Goal: Task Accomplishment & Management: Complete application form

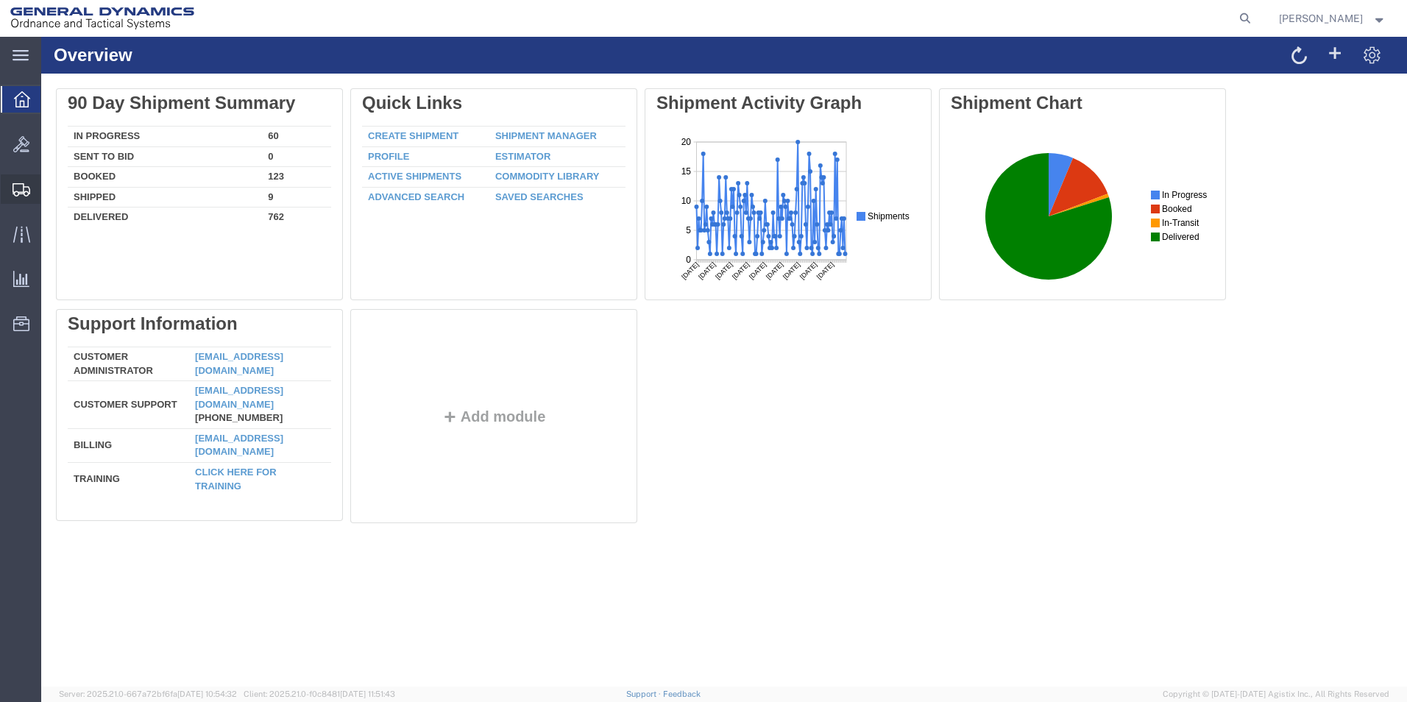
click at [0, 0] on span "Create Shipment" at bounding box center [0, 0] width 0 height 0
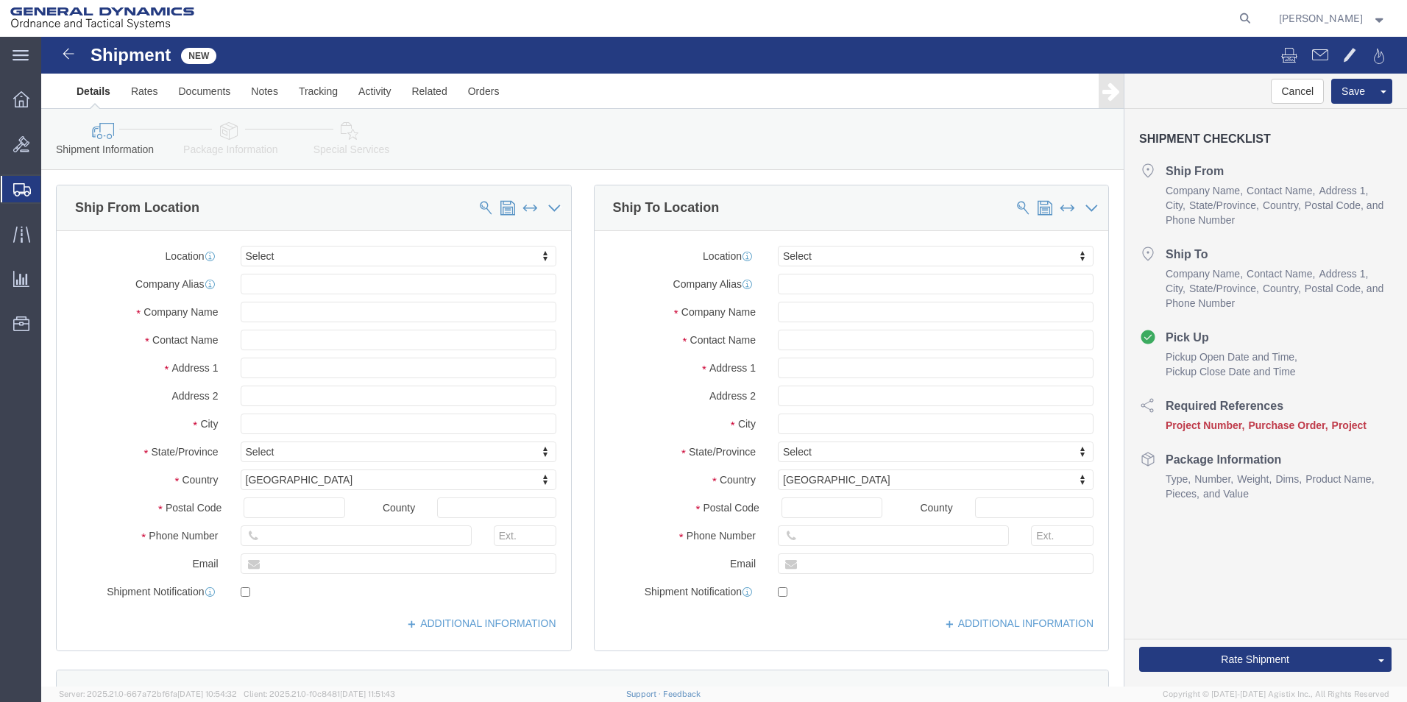
select select
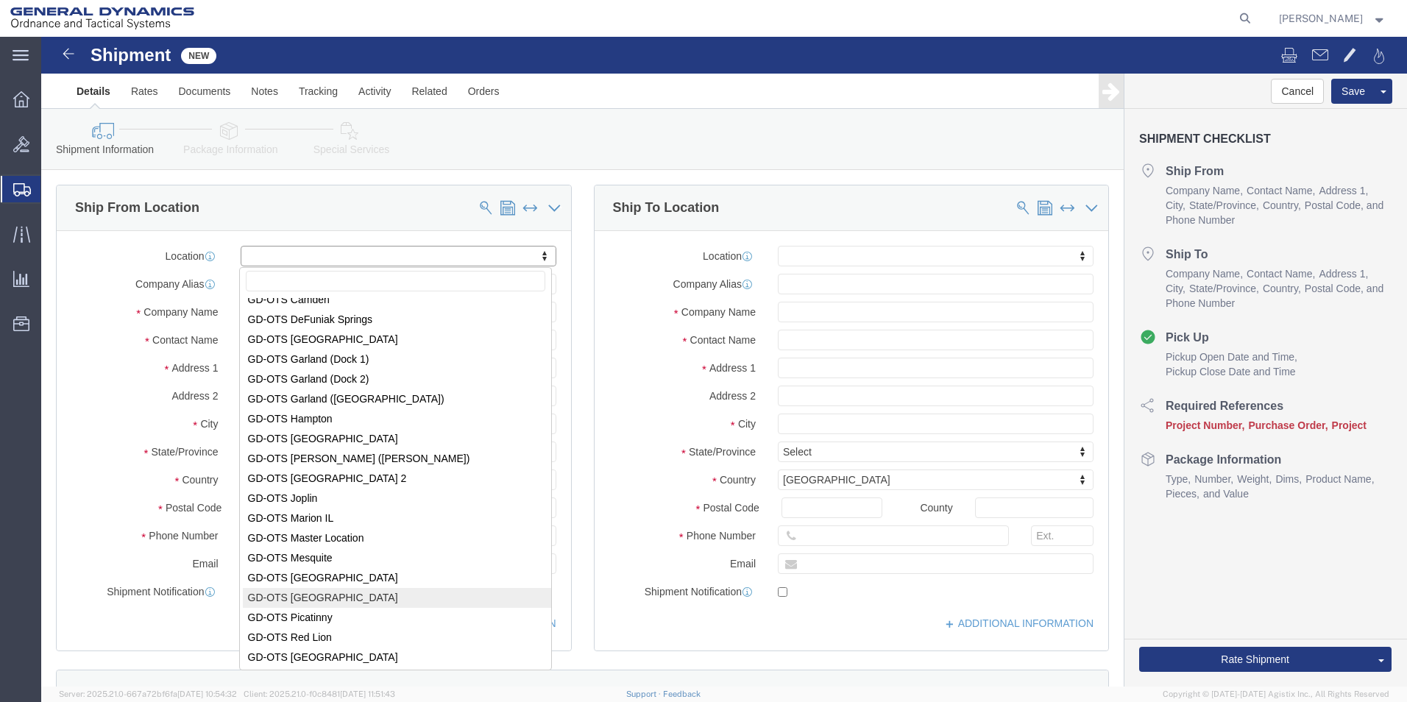
scroll to position [74, 0]
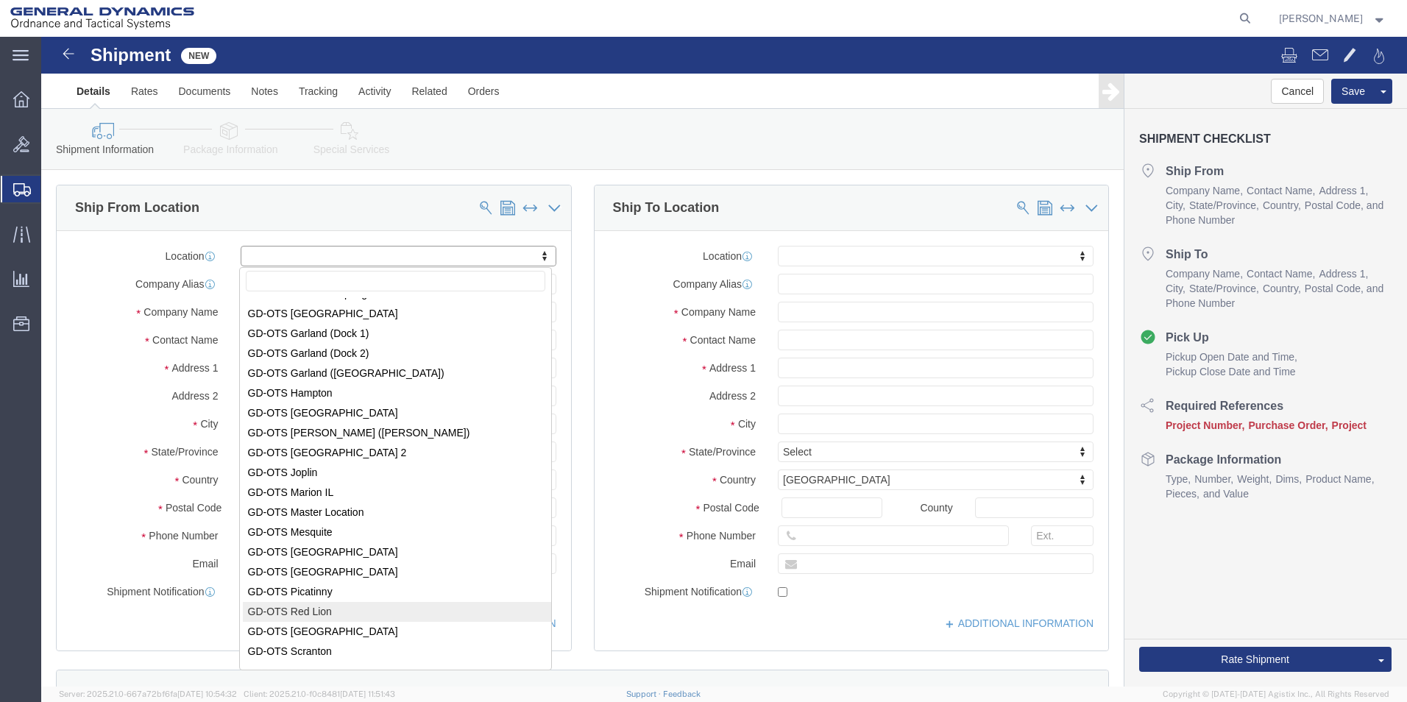
select select "310"
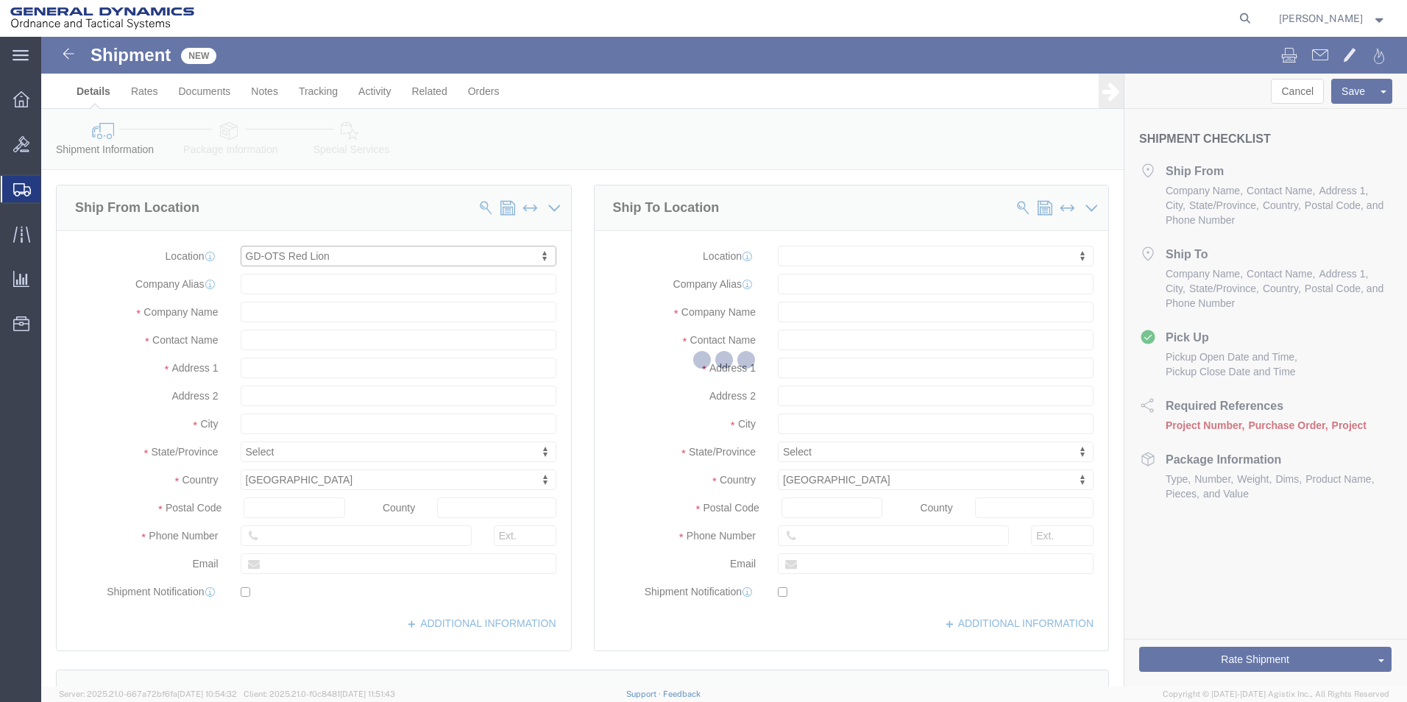
type input "[STREET_ADDRESS]"
type input "17356"
type input "[PHONE_NUMBER]"
type input "REDLPAHIG0"
type input "General Dynamics - OTS"
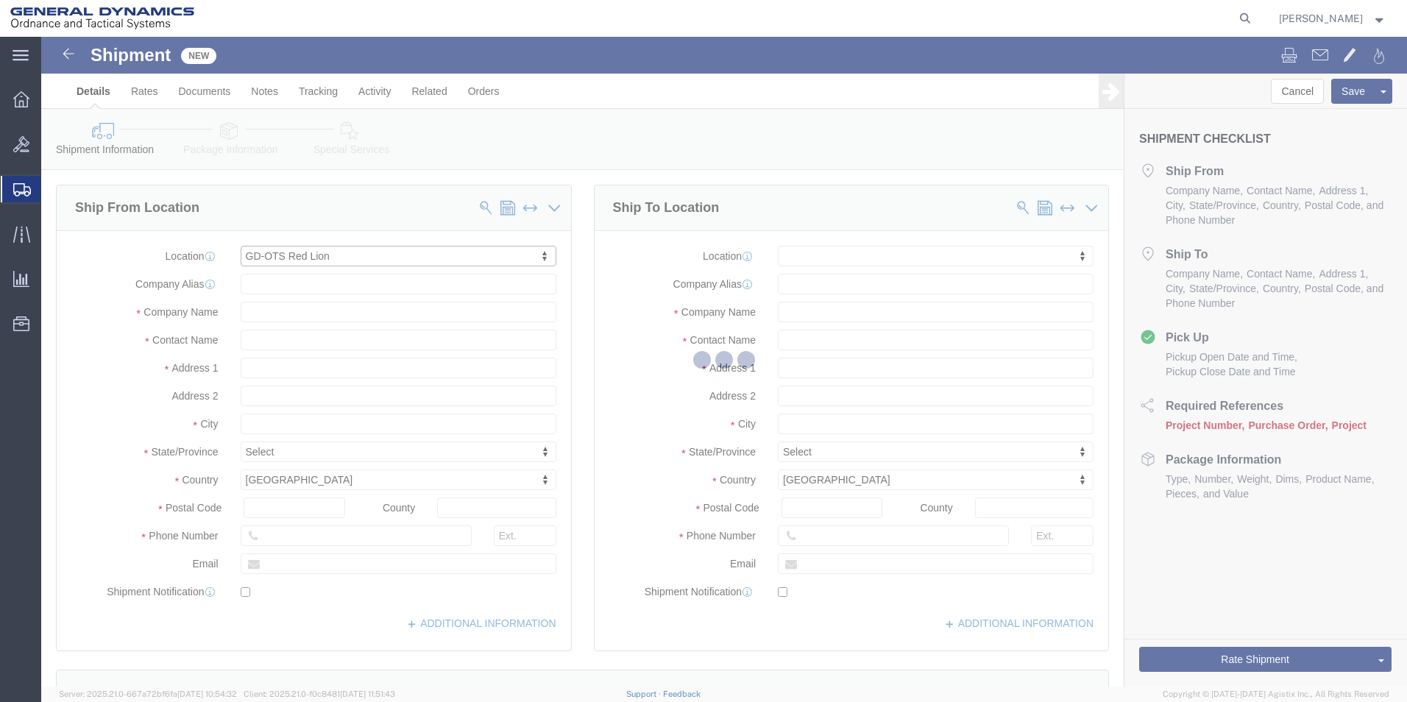
type input "Red Lion"
select select "PA"
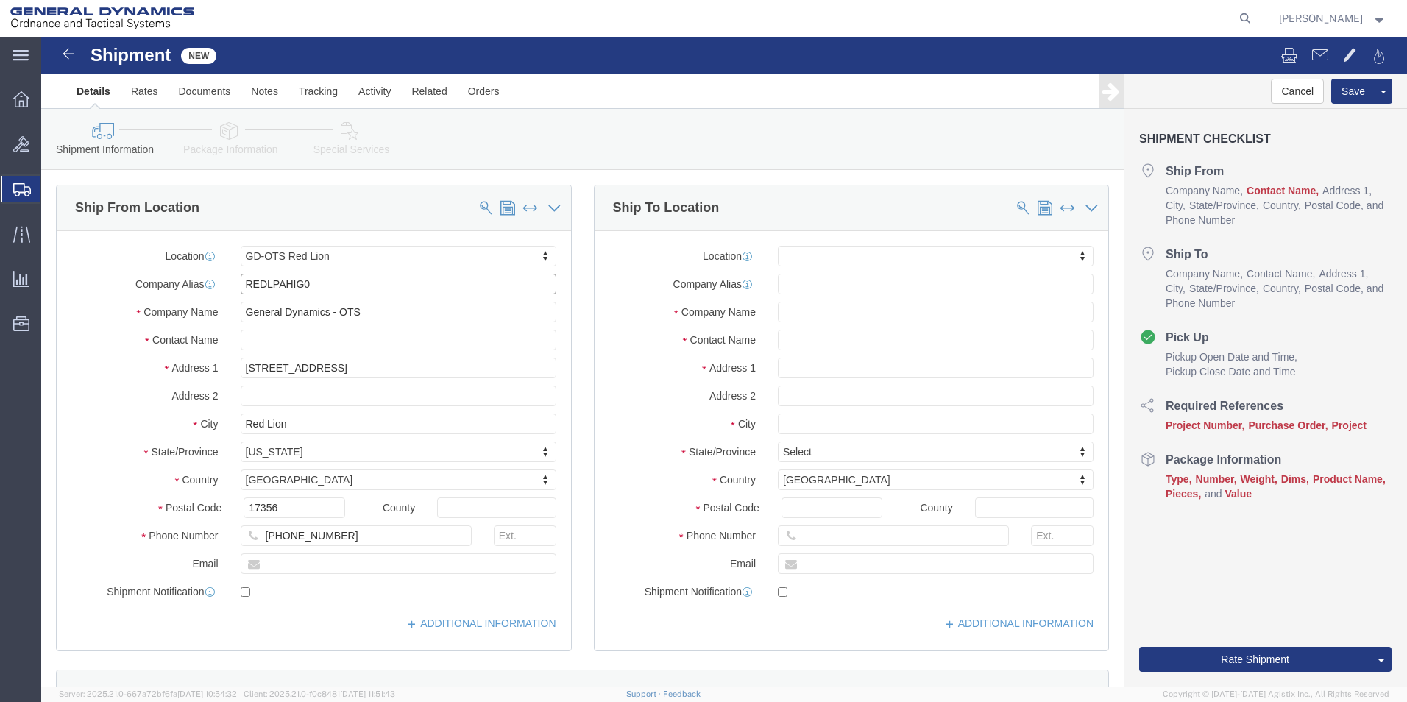
drag, startPoint x: 299, startPoint y: 248, endPoint x: 141, endPoint y: 247, distance: 158.2
click div "Company Alias REDLPAHIG0"
click input "text"
type input "[PERSON_NAME]"
click input "text"
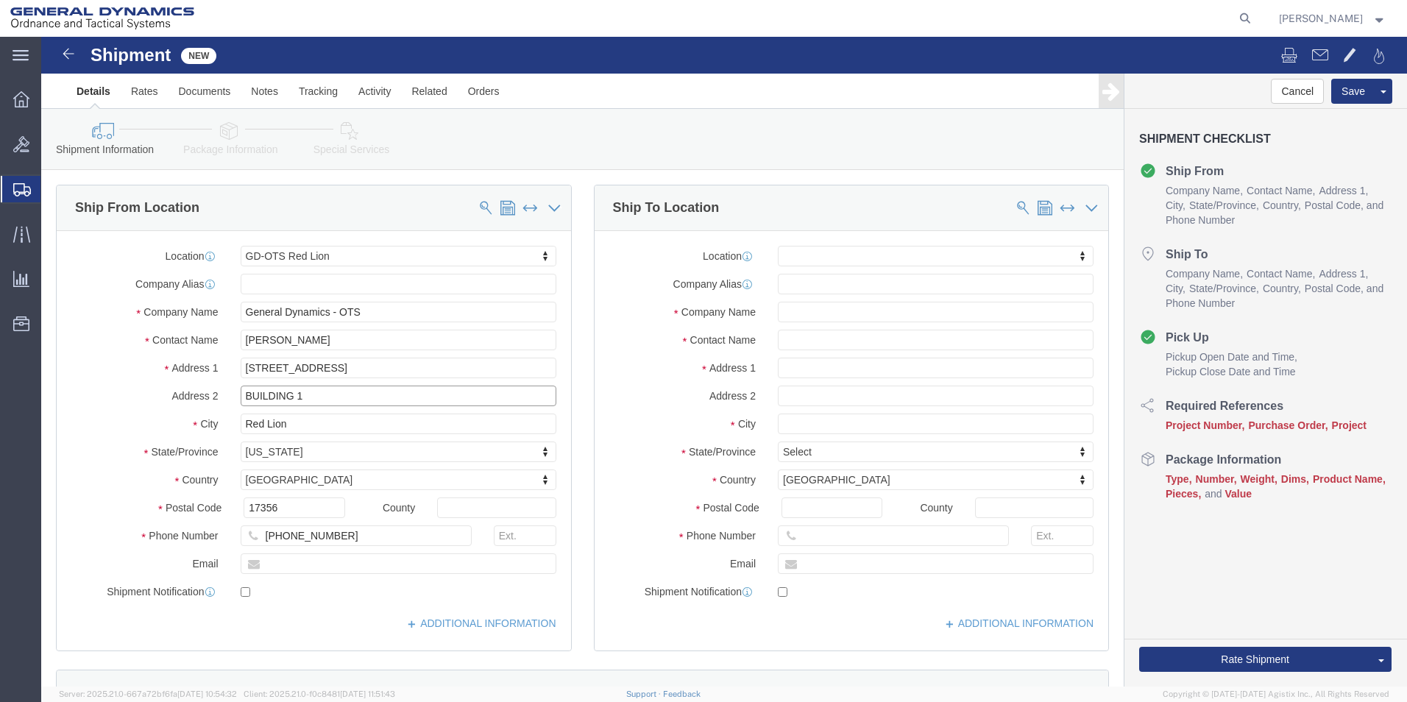
type input "BUILDING 1"
click input "text"
type input "[EMAIL_ADDRESS][DOMAIN_NAME]"
checkbox input "true"
click input "text"
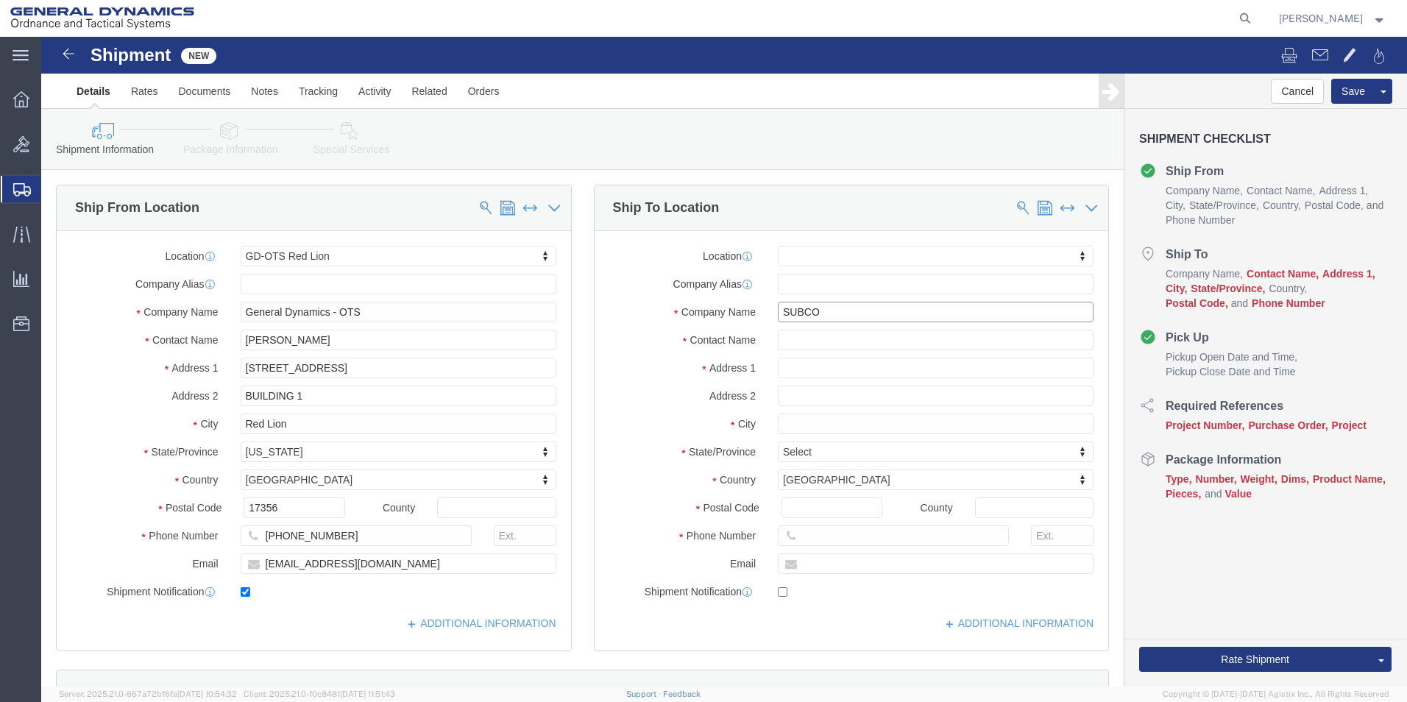
type input "SUBCOM"
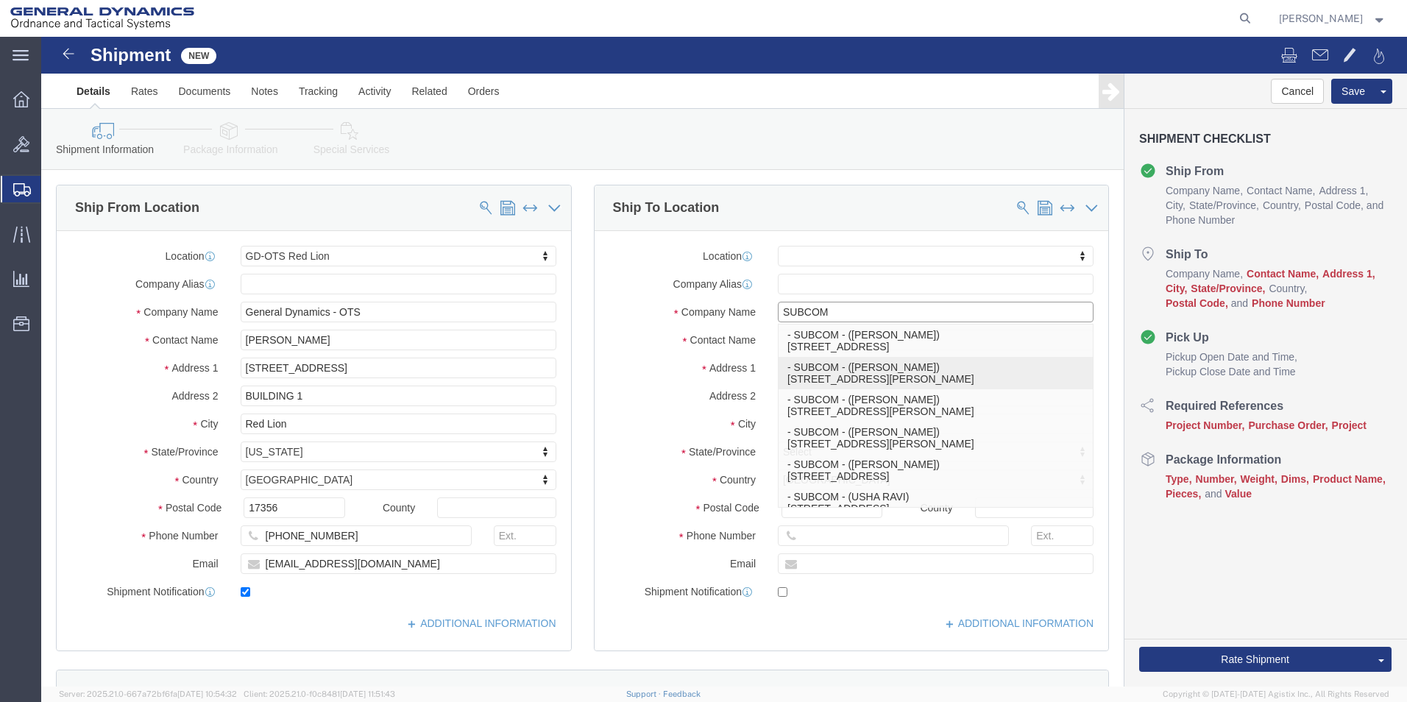
click p "- SUBCOM - ([PERSON_NAME]) [STREET_ADDRESS][PERSON_NAME]"
select select
type input "[STREET_ADDRESS][PERSON_NAME]"
type input "03801"
type input "[PHONE_NUMBER]"
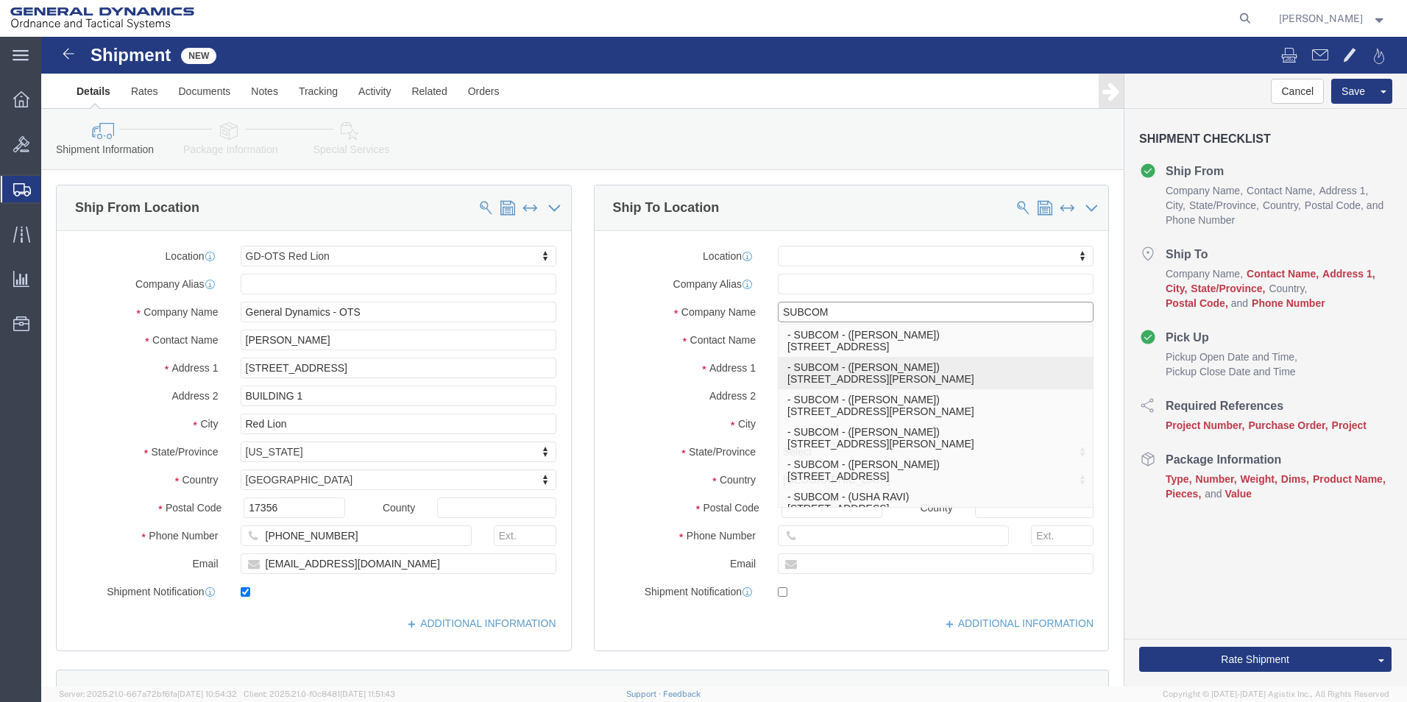
type input "[PERSON_NAME]"
type input "NEWINGTON"
select select "NH"
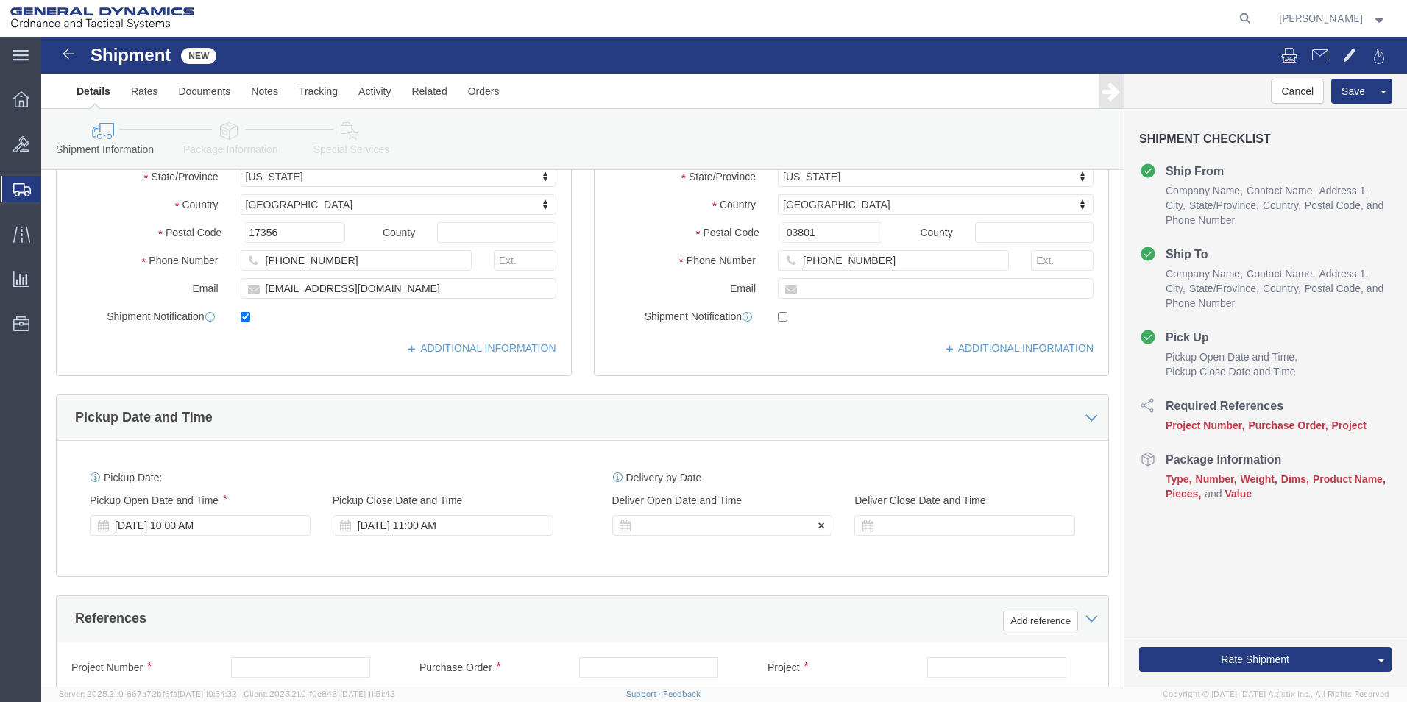
scroll to position [368, 0]
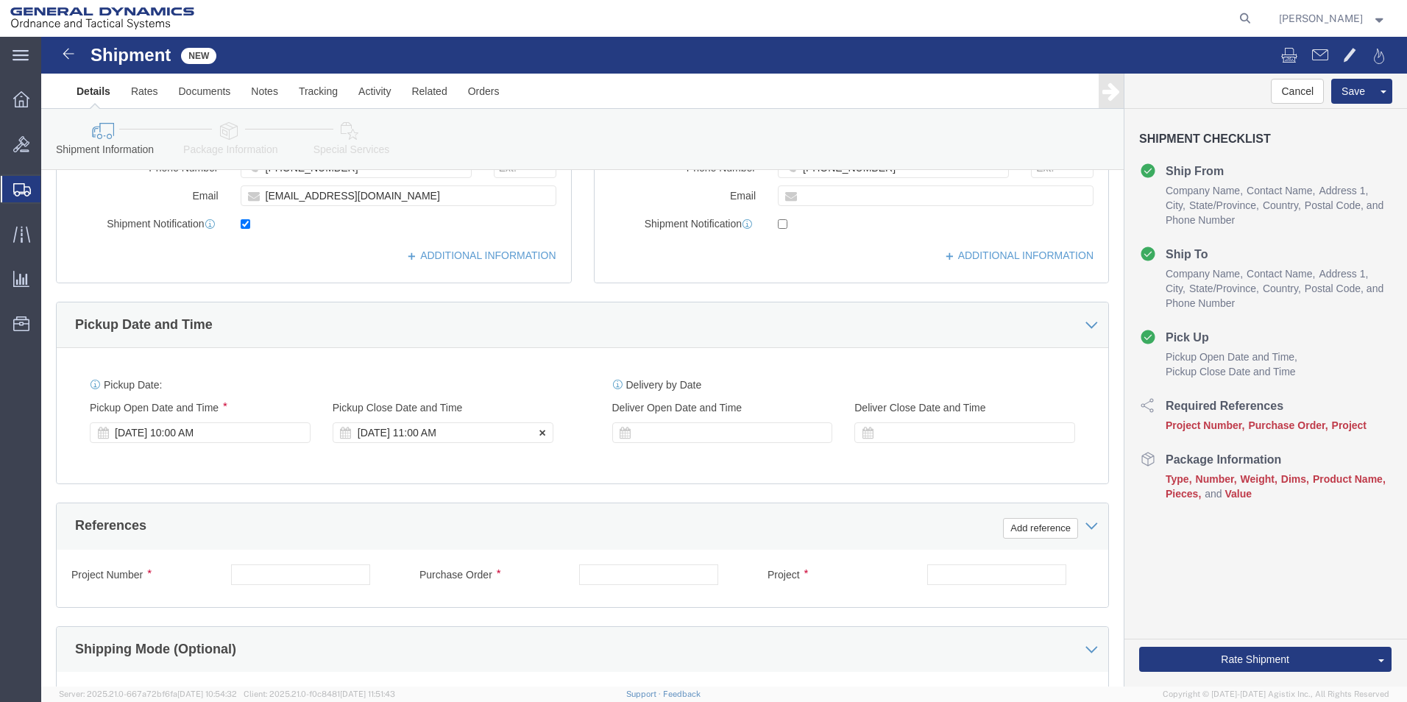
type input "SUBCOM"
click div "[DATE] 11:00 AM"
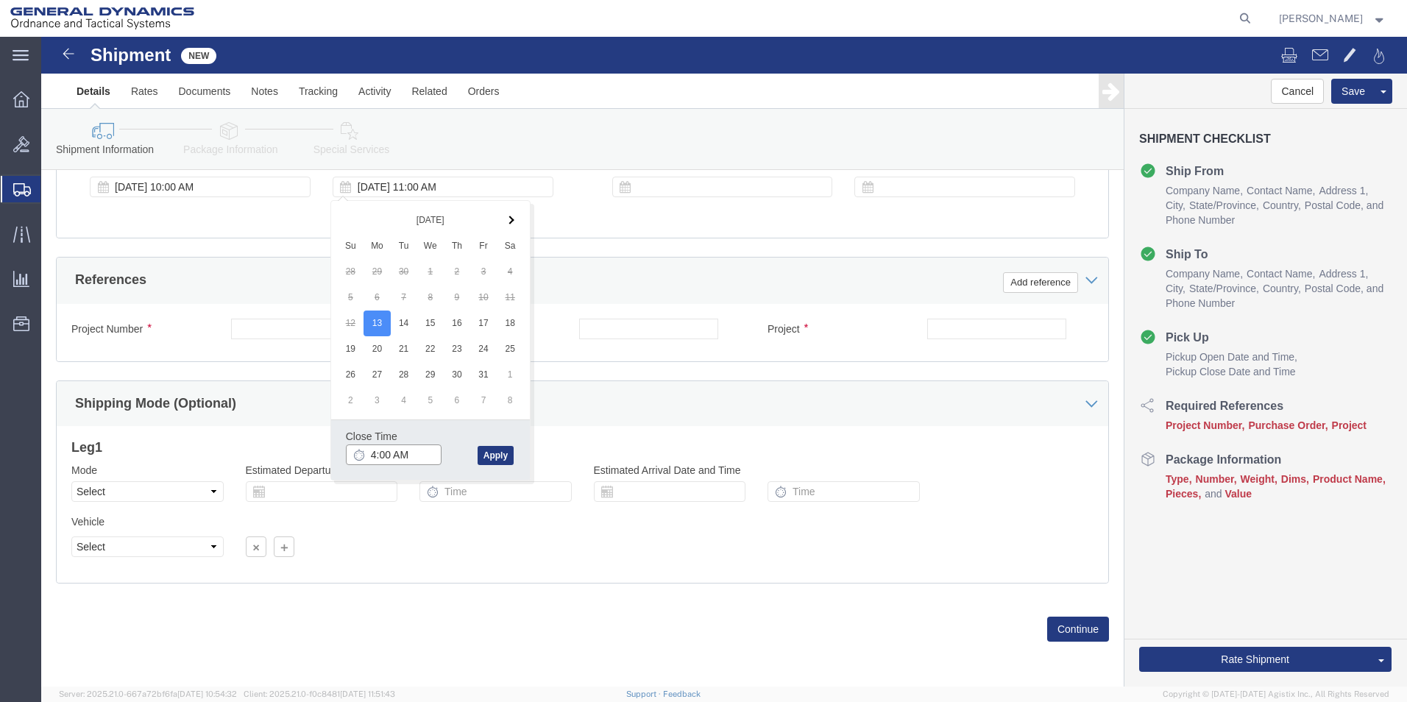
click input "4:00 AM"
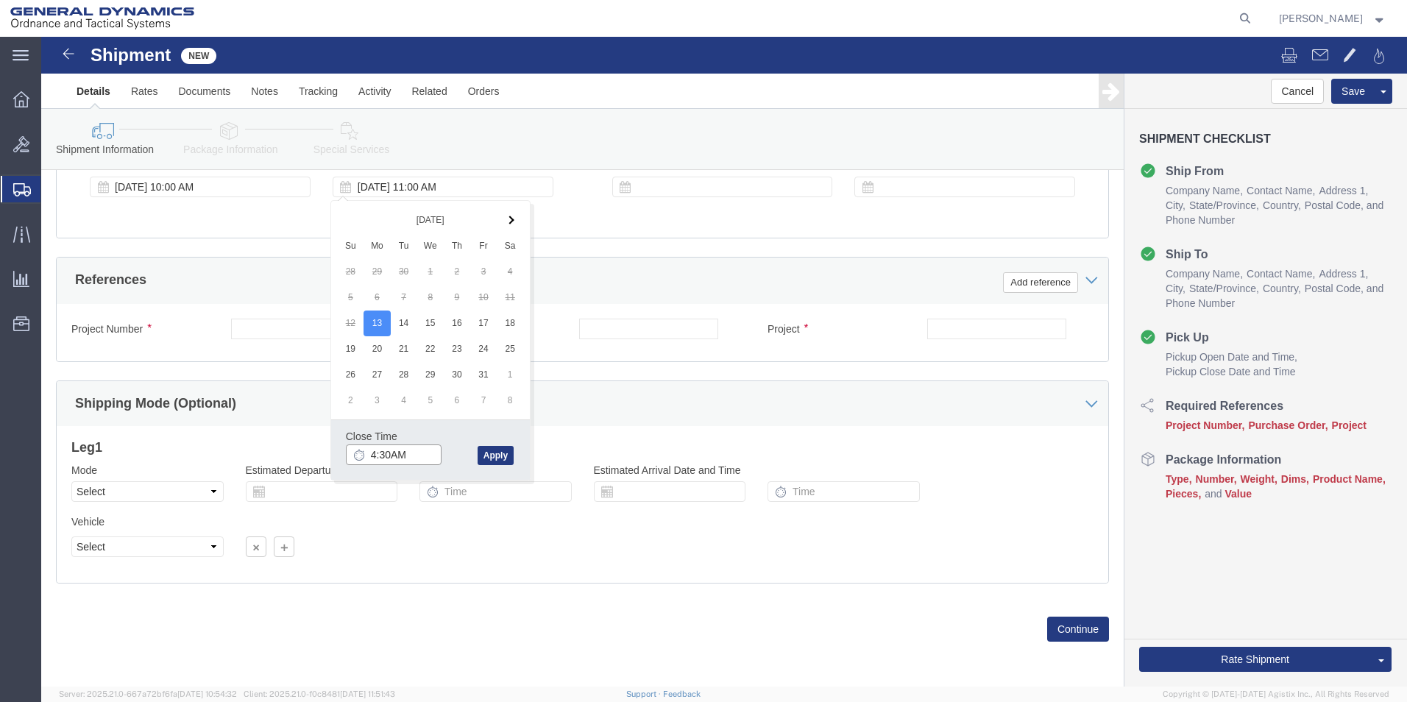
click input "4:30AM"
type input "4:30 PM"
click button "Apply"
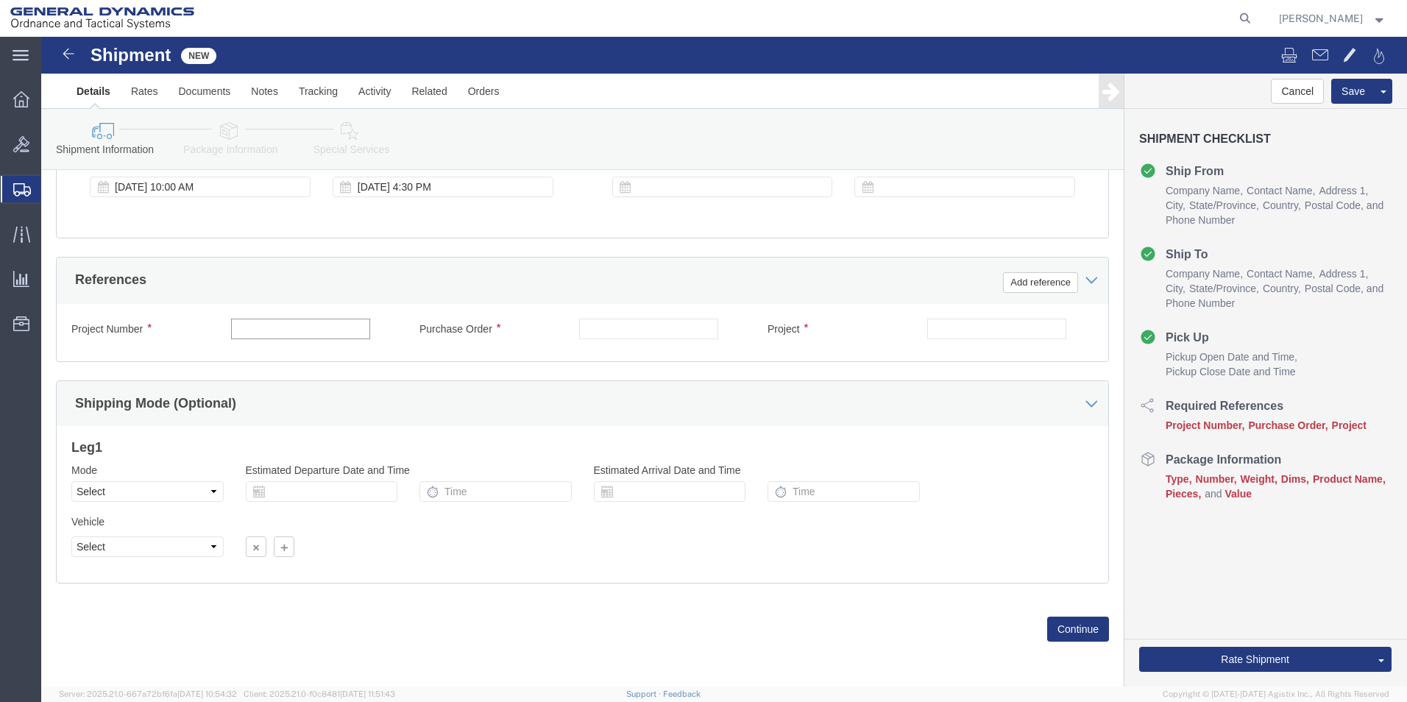
click input "text"
type input "63084-906"
click input "text"
type input "109708"
click input "text"
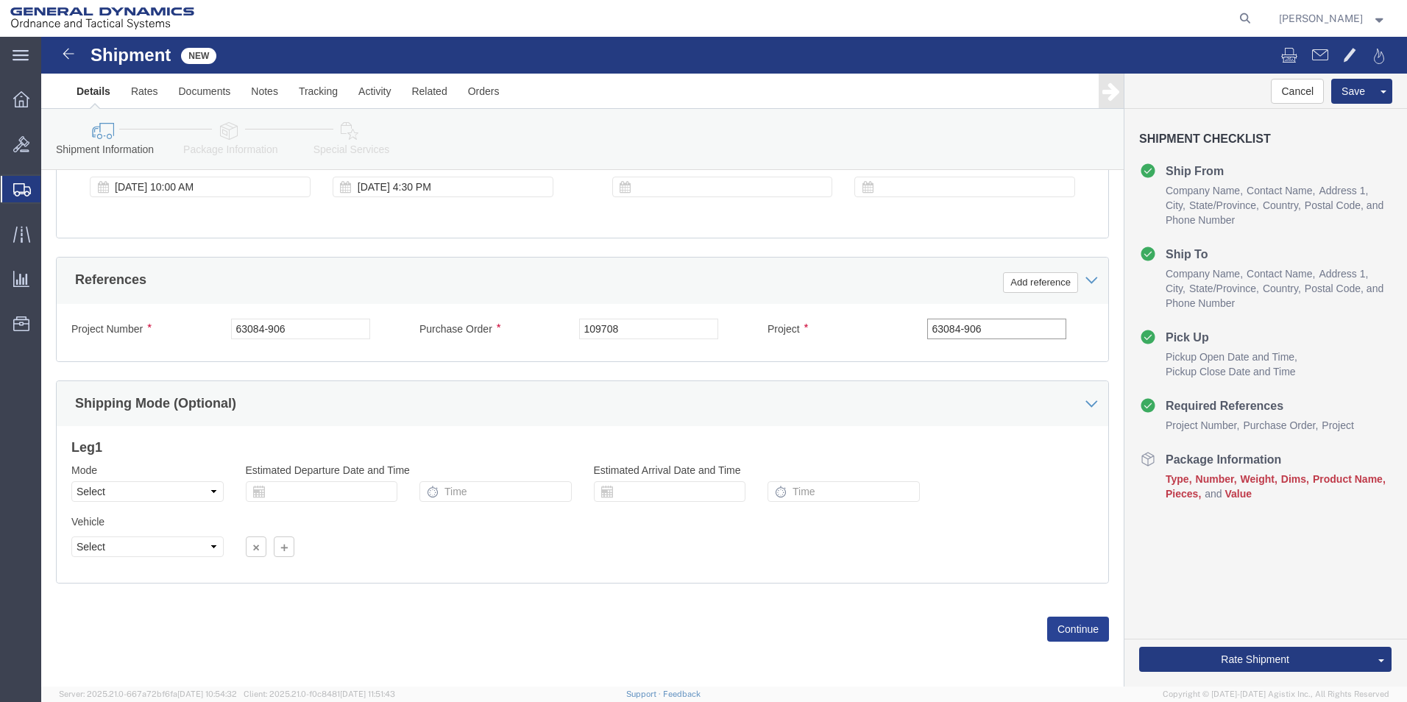
type input "63084-906"
click button "Continue"
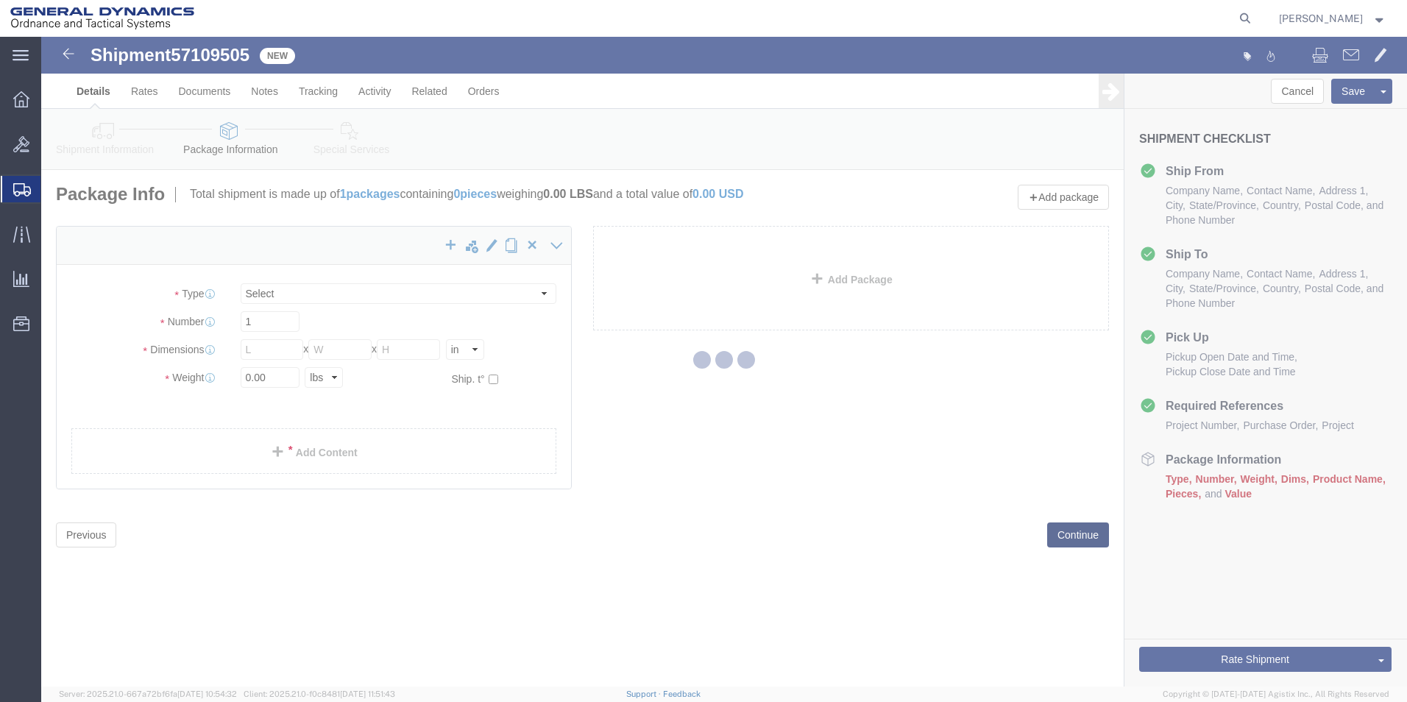
select select "CBOX"
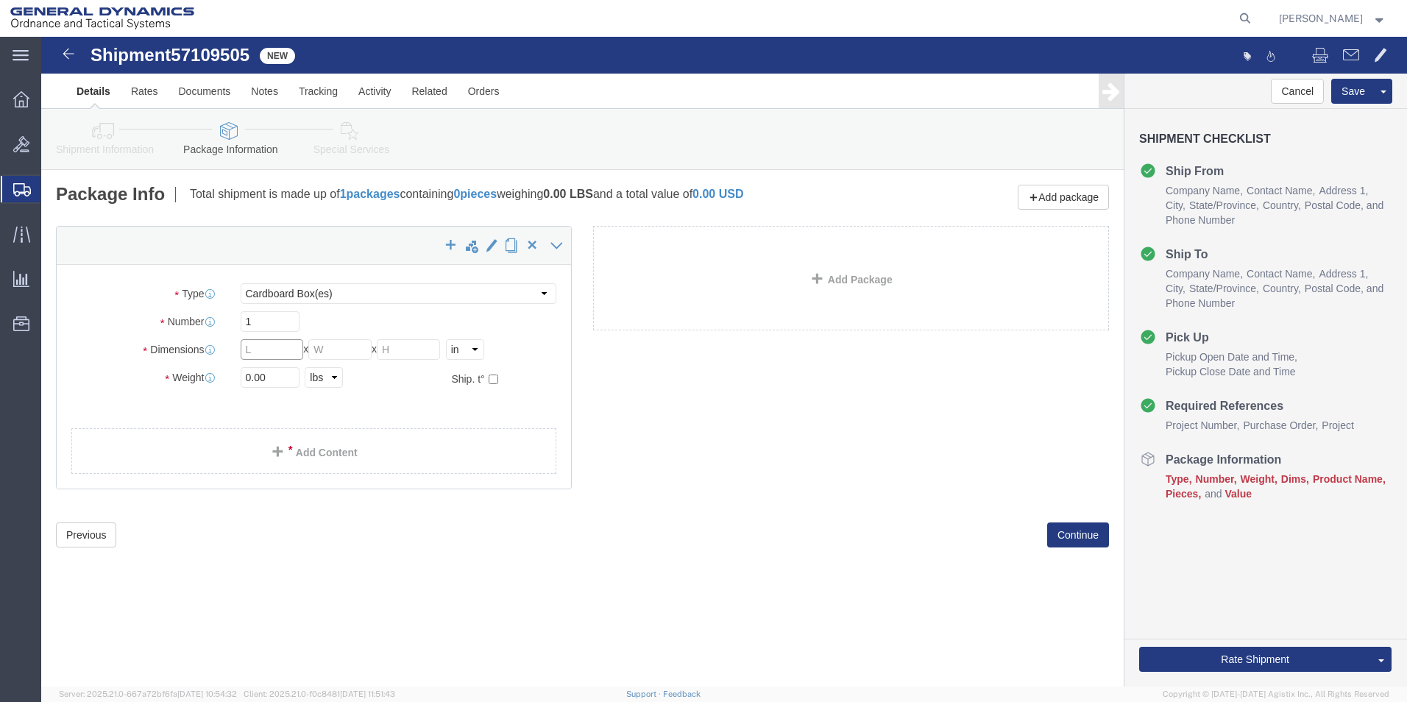
click input "text"
type input "12"
click input "text"
type input "12"
click input "text"
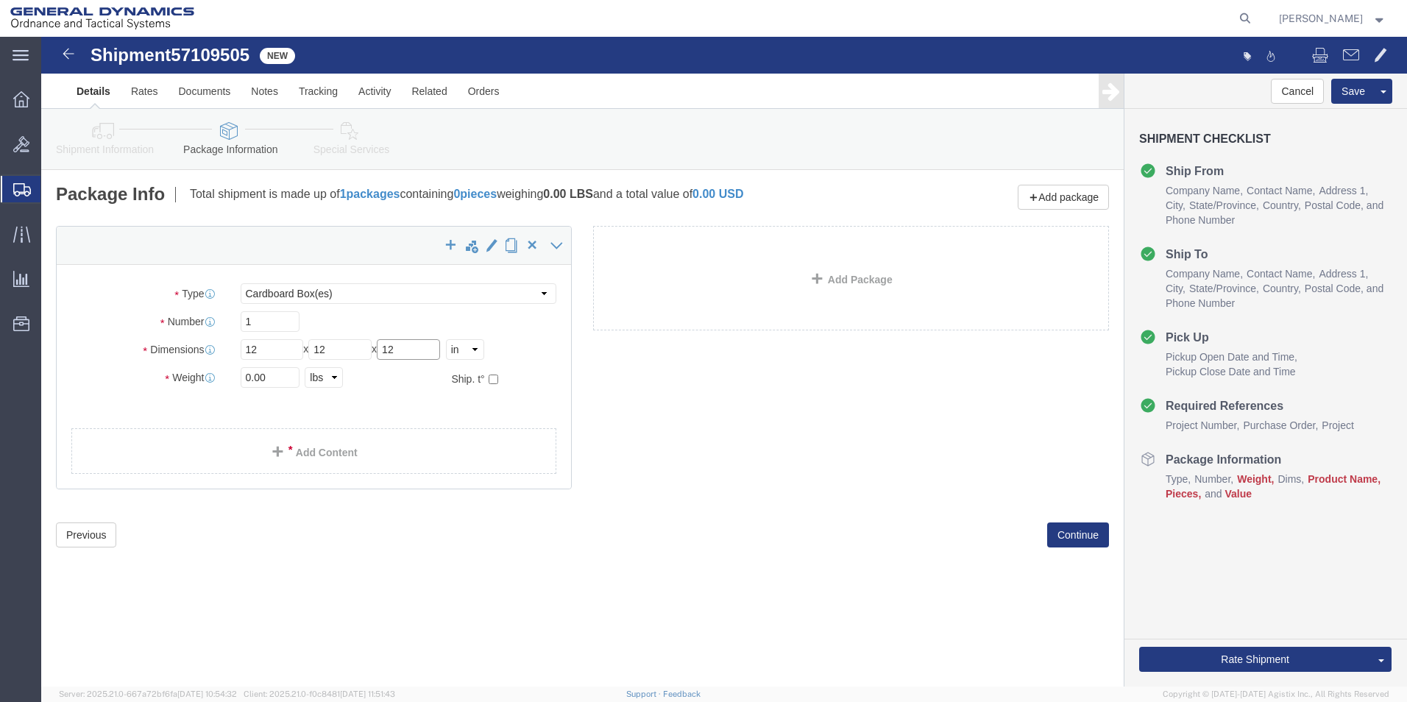
type input "12"
drag, startPoint x: 208, startPoint y: 339, endPoint x: 189, endPoint y: 347, distance: 20.1
click div "0.00 Select kgs lbs"
type input "3.00"
click link "Add Content"
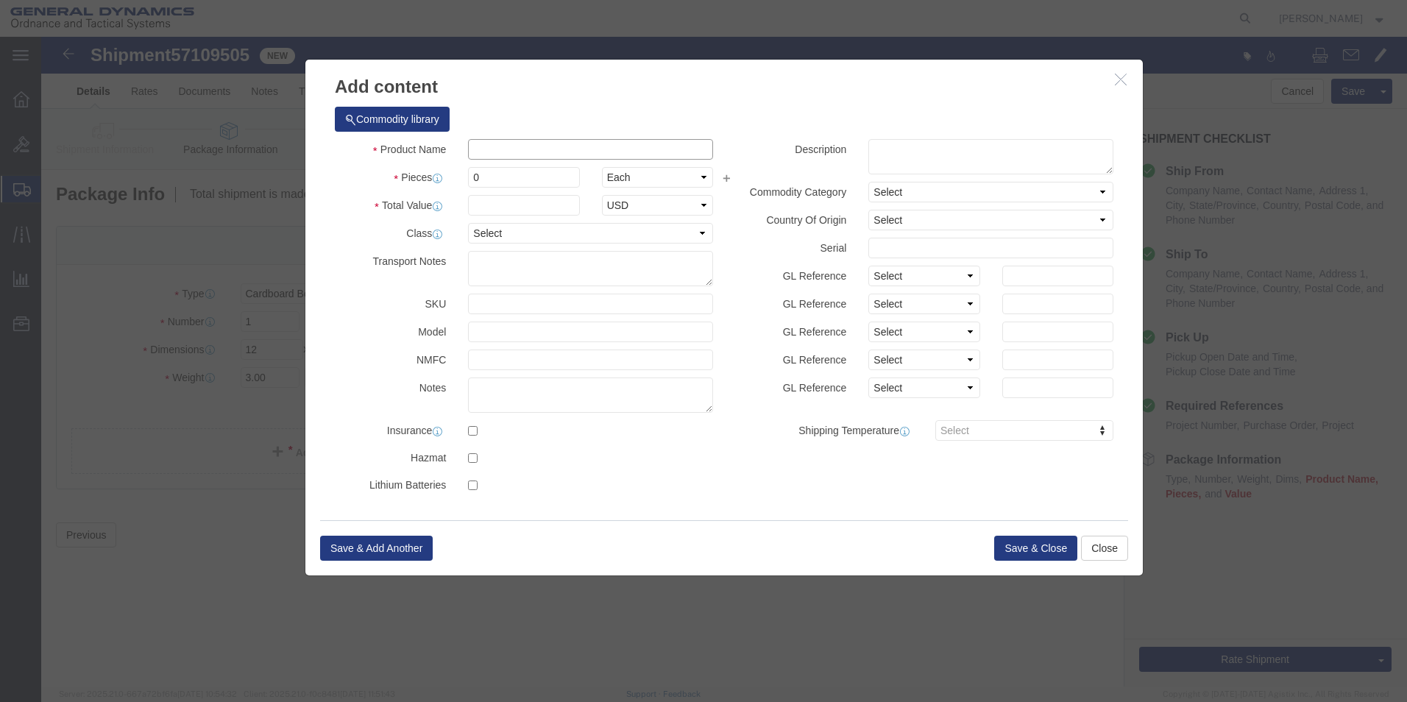
click input "text"
type input "TRAY EDFA"
click div "Commodity library Product Name TRAY EDFA TRAY Pieces 0 Select Bag Barrels 100Bo…"
drag, startPoint x: 464, startPoint y: 146, endPoint x: 394, endPoint y: 146, distance: 69.9
click div "Pieces Number of pieces inside all the packages 0 Select Bag Barrels 100Board F…"
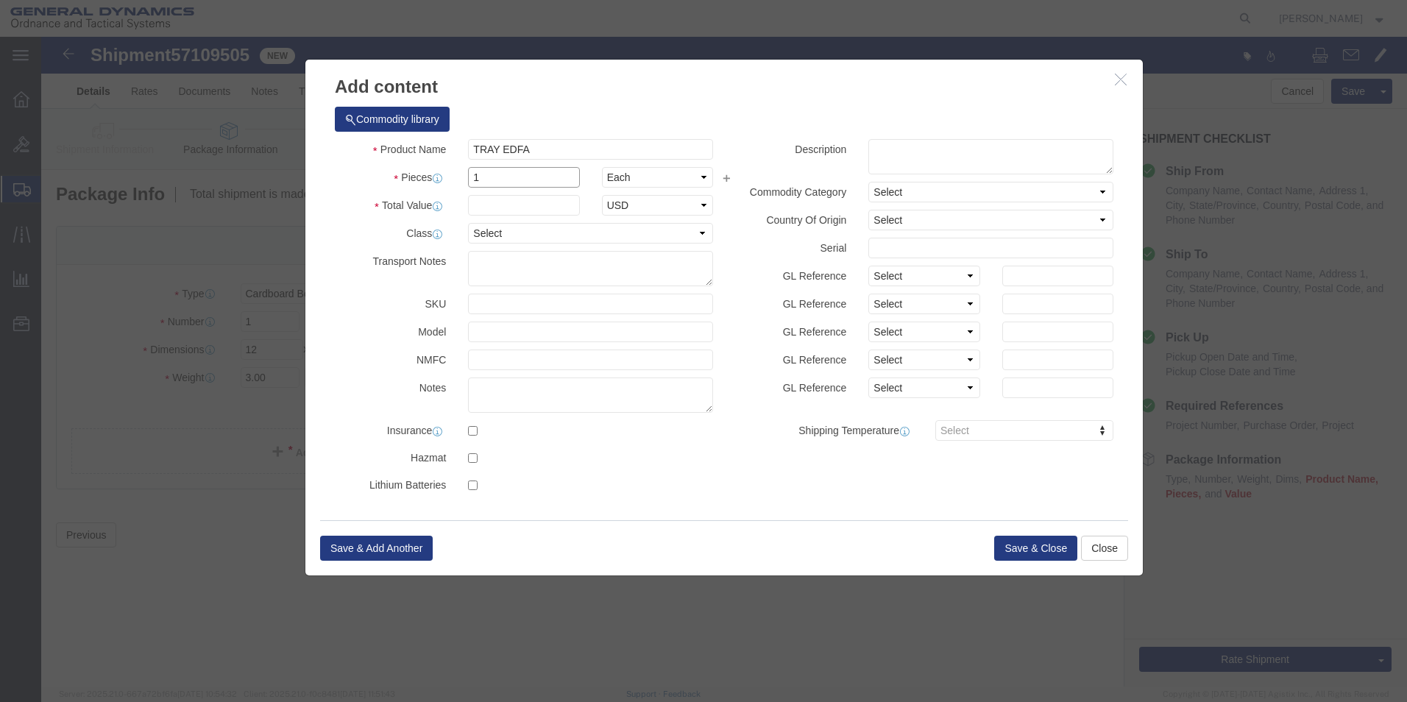
type input "1"
click input "text"
type input "100"
click div "Commodity library"
click button "Save & Close"
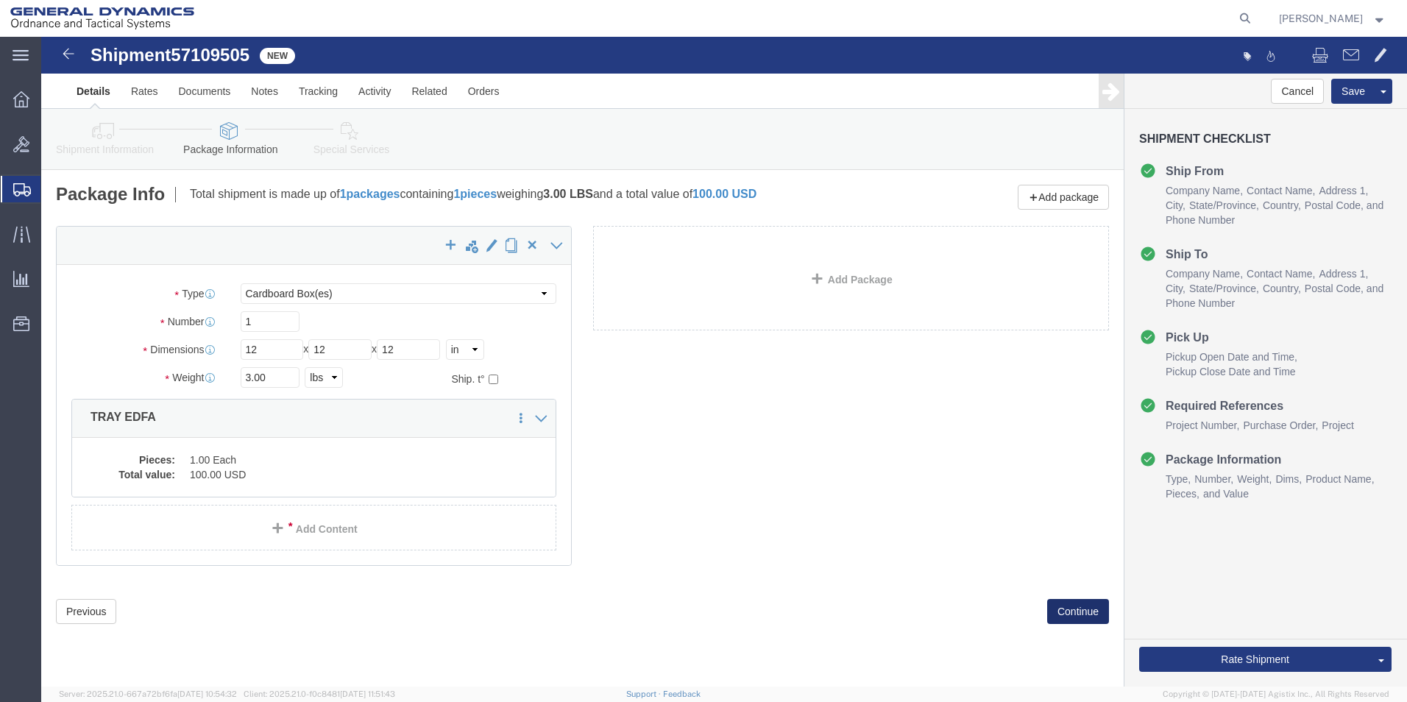
click button "Continue"
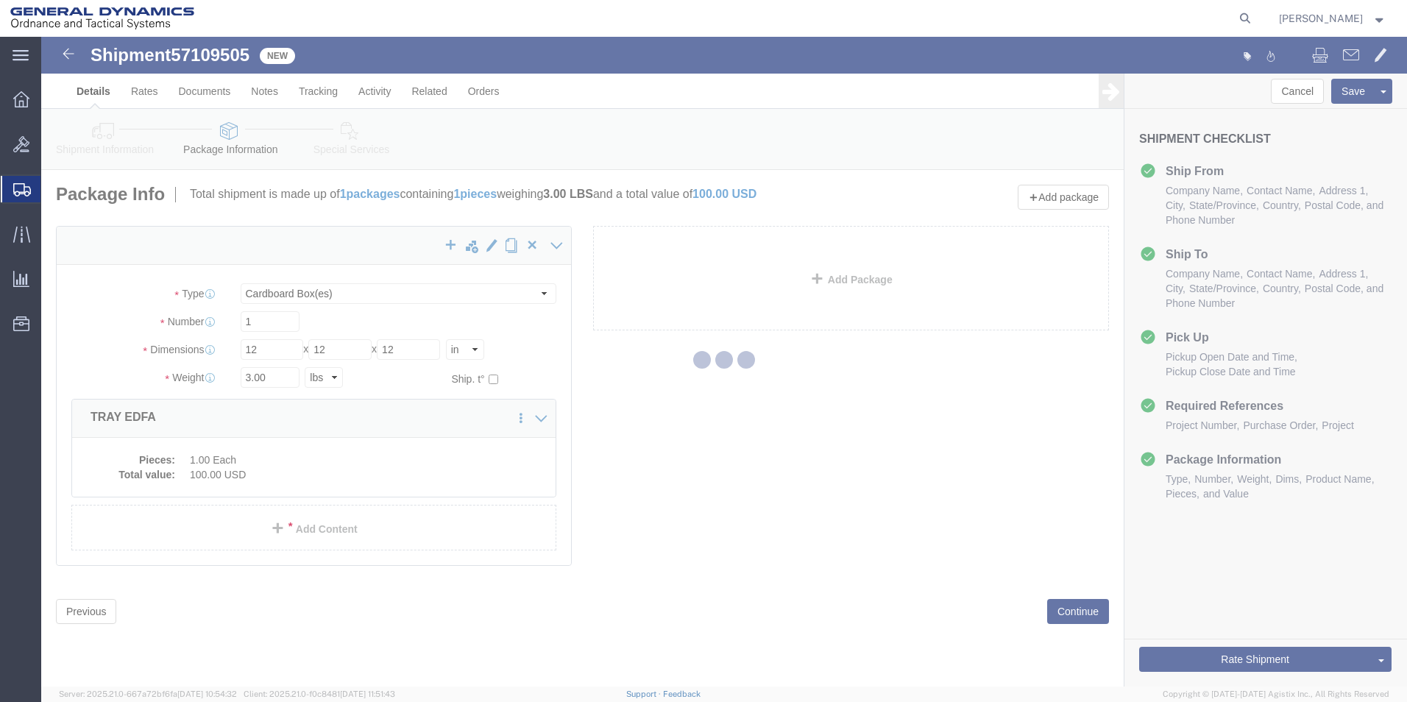
select select
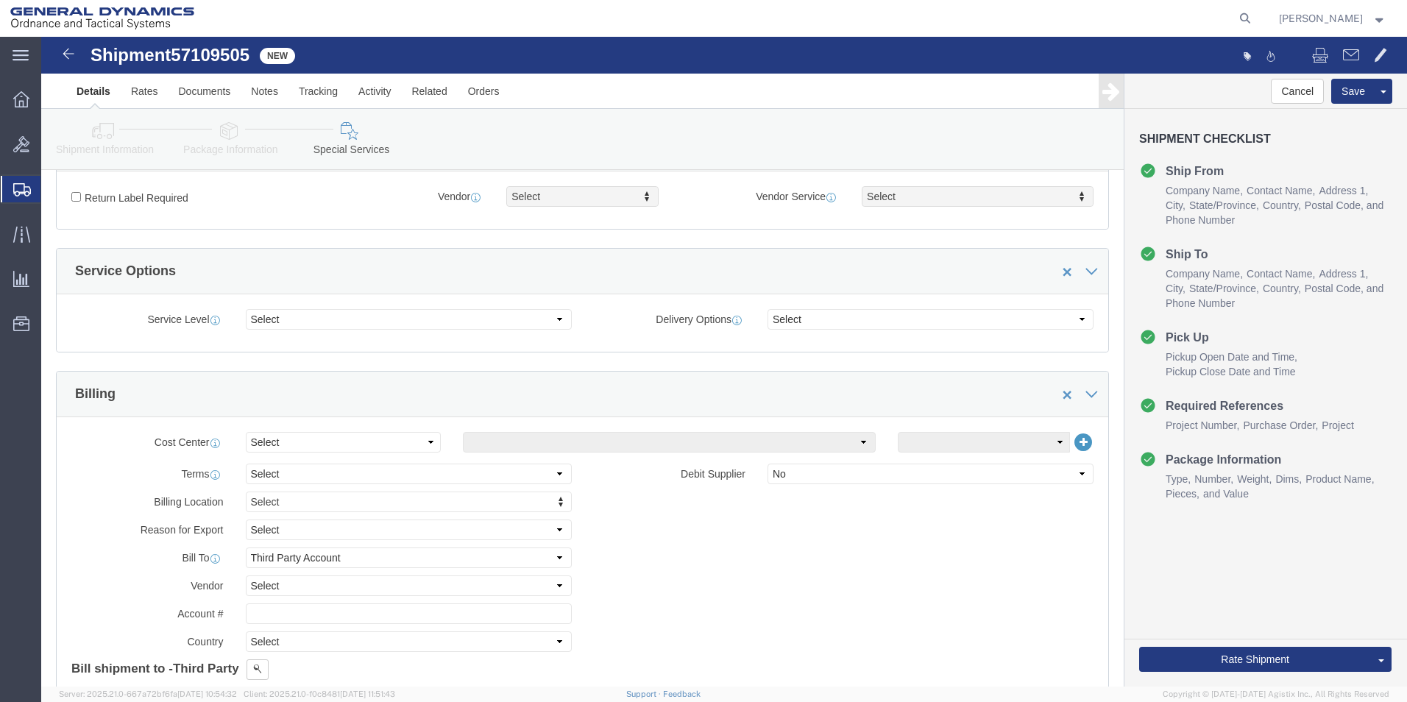
scroll to position [589, 0]
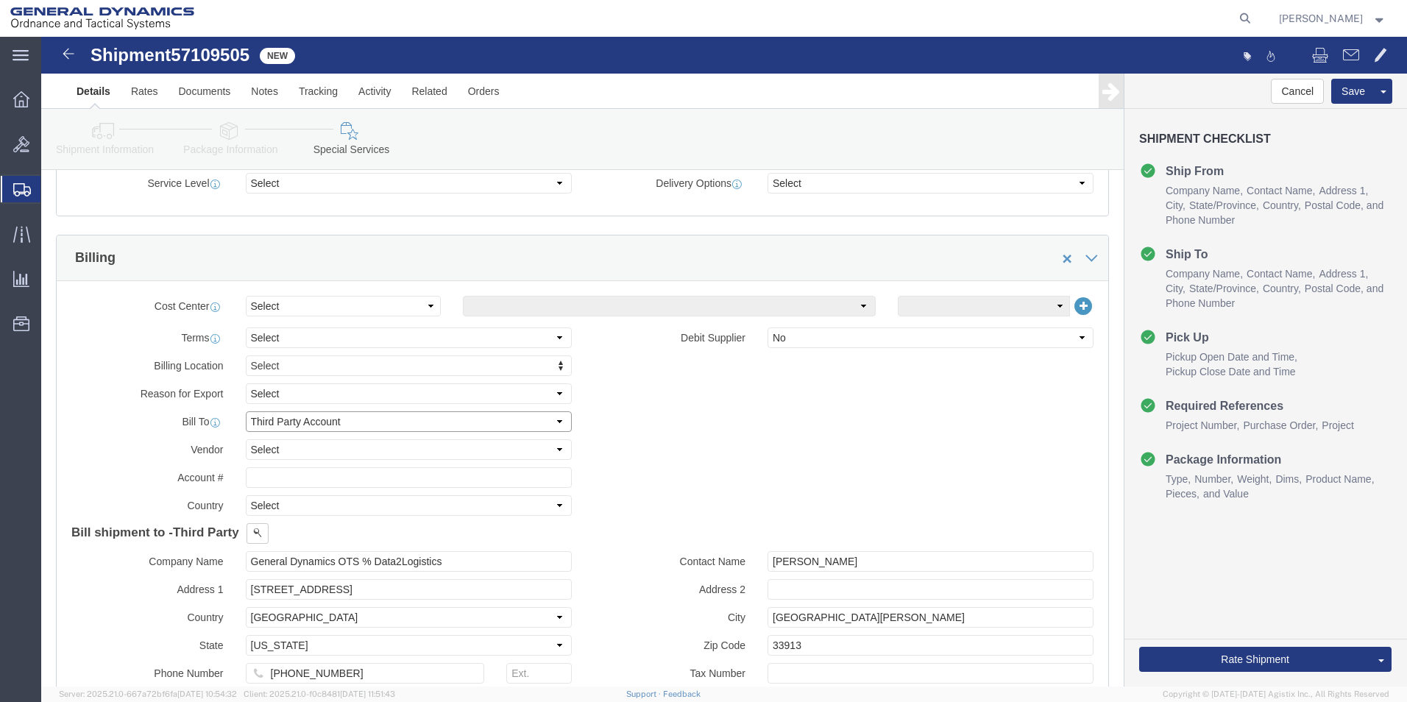
drag, startPoint x: 520, startPoint y: 384, endPoint x: 511, endPoint y: 386, distance: 9.1
click select "Select Recipient Account Sender/Shipper Third Party Account"
select select "RCPN"
click select "Select Recipient Account Sender/Shipper Third Party Account"
type input "SUBCOM"
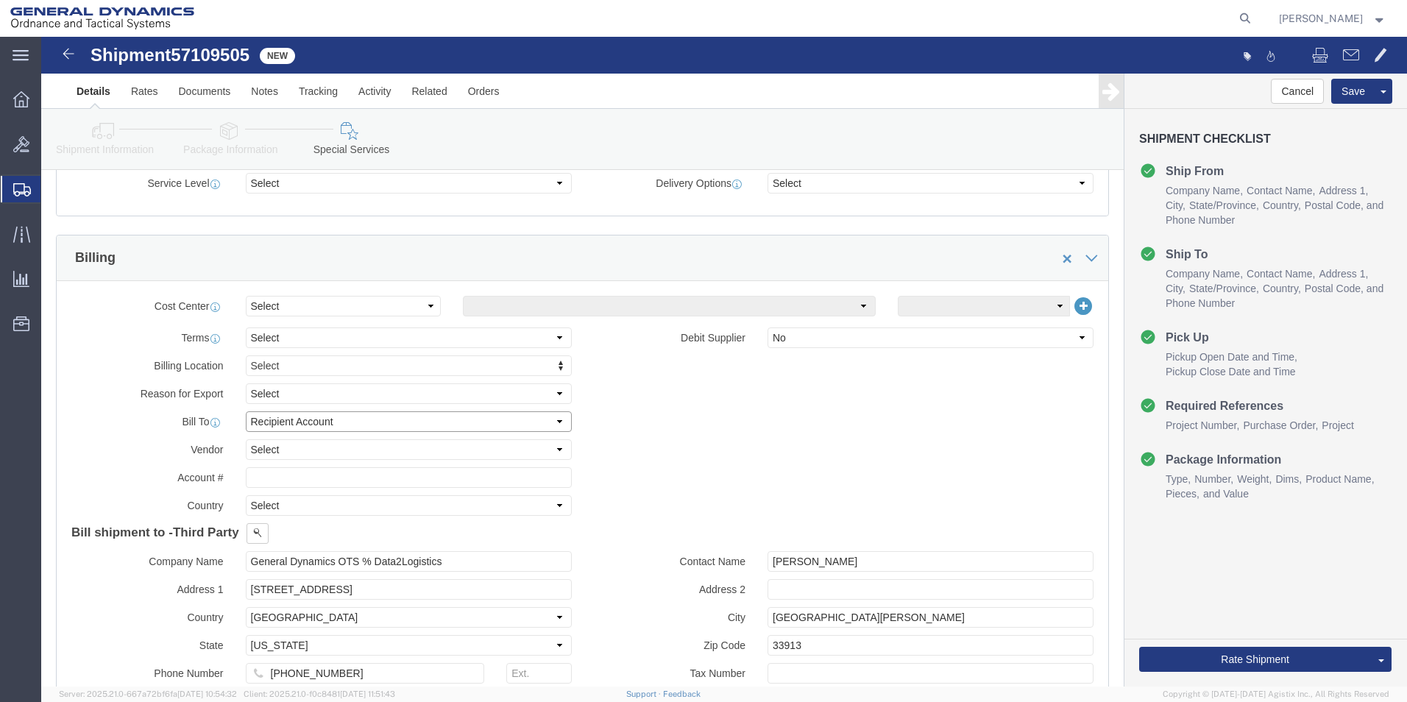
type input "[STREET_ADDRESS][PERSON_NAME]"
select select "US"
select select "NH"
type input "[PHONE_NUMBER]"
type input "[PERSON_NAME]"
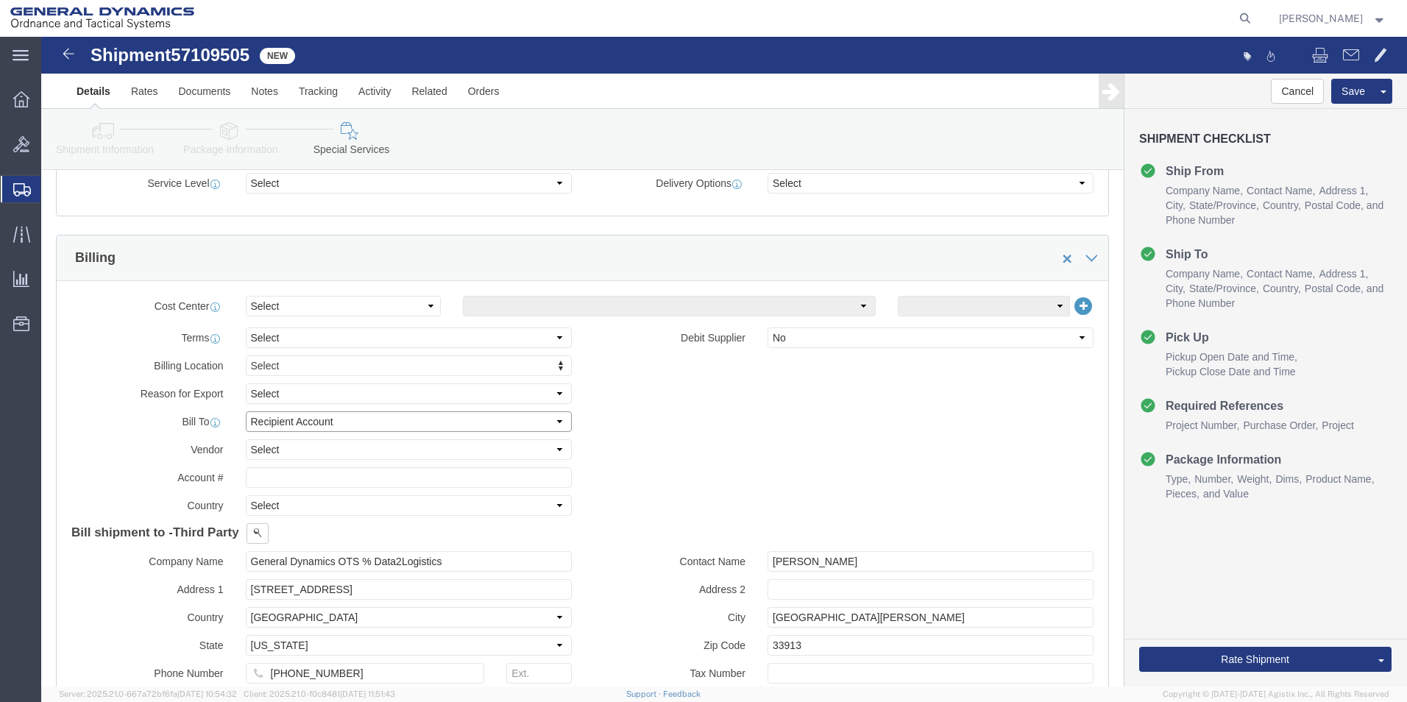
type input "NEWINGTON"
type input "03801"
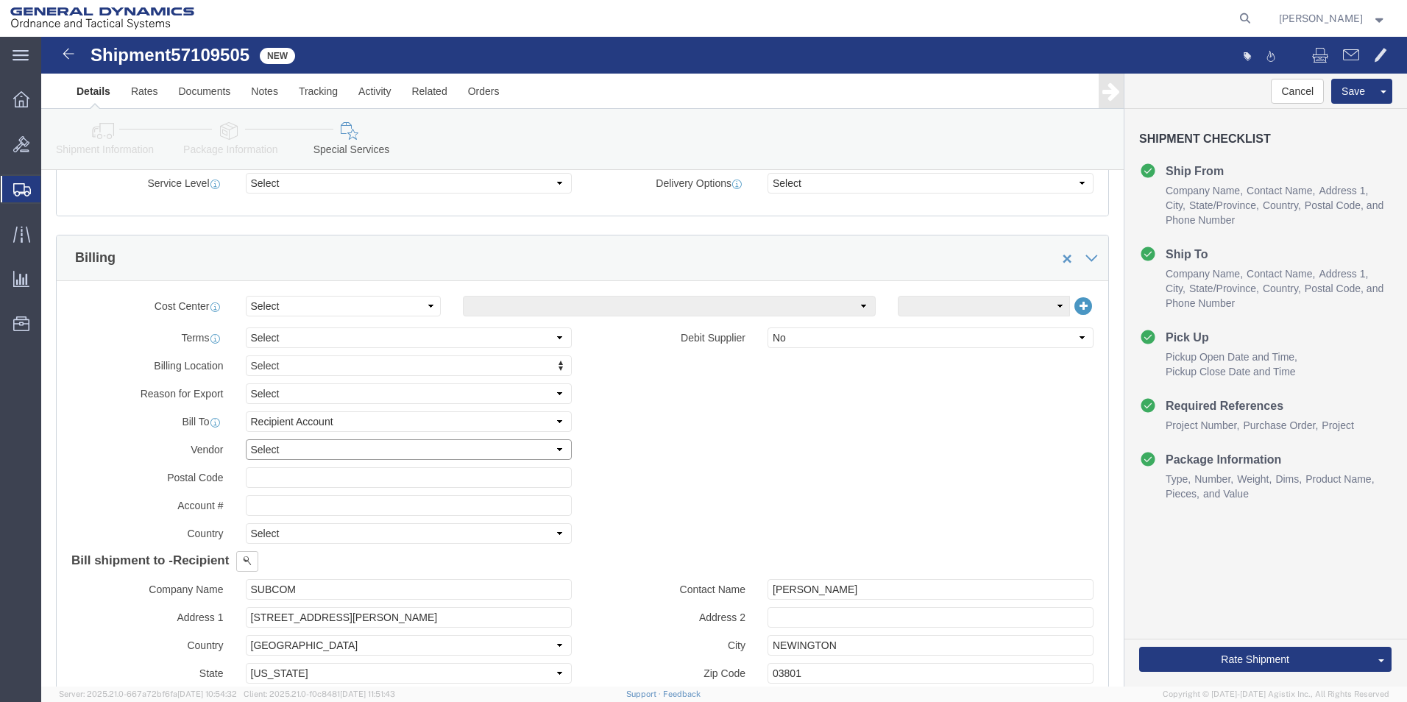
drag, startPoint x: 502, startPoint y: 414, endPoint x: 486, endPoint y: 415, distance: 15.5
click select "Select DHL FedEx Express UPS"
select select "FedEx Express"
click select "Select DHL FedEx Express UPS"
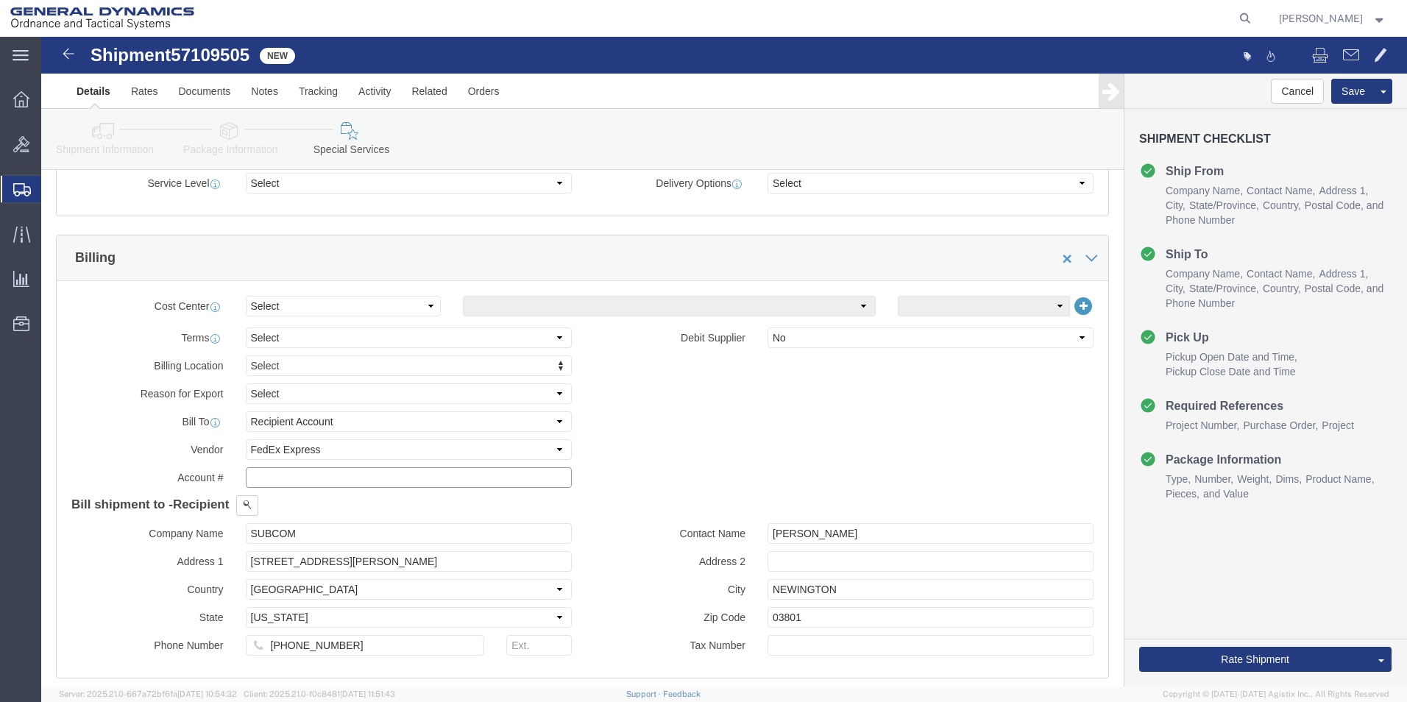
click input "text"
type input "003105903"
click div "Billing Location Select Select My Profile Location GD-OTS [GEOGRAPHIC_DATA] (Co…"
click button "Rate Shipment"
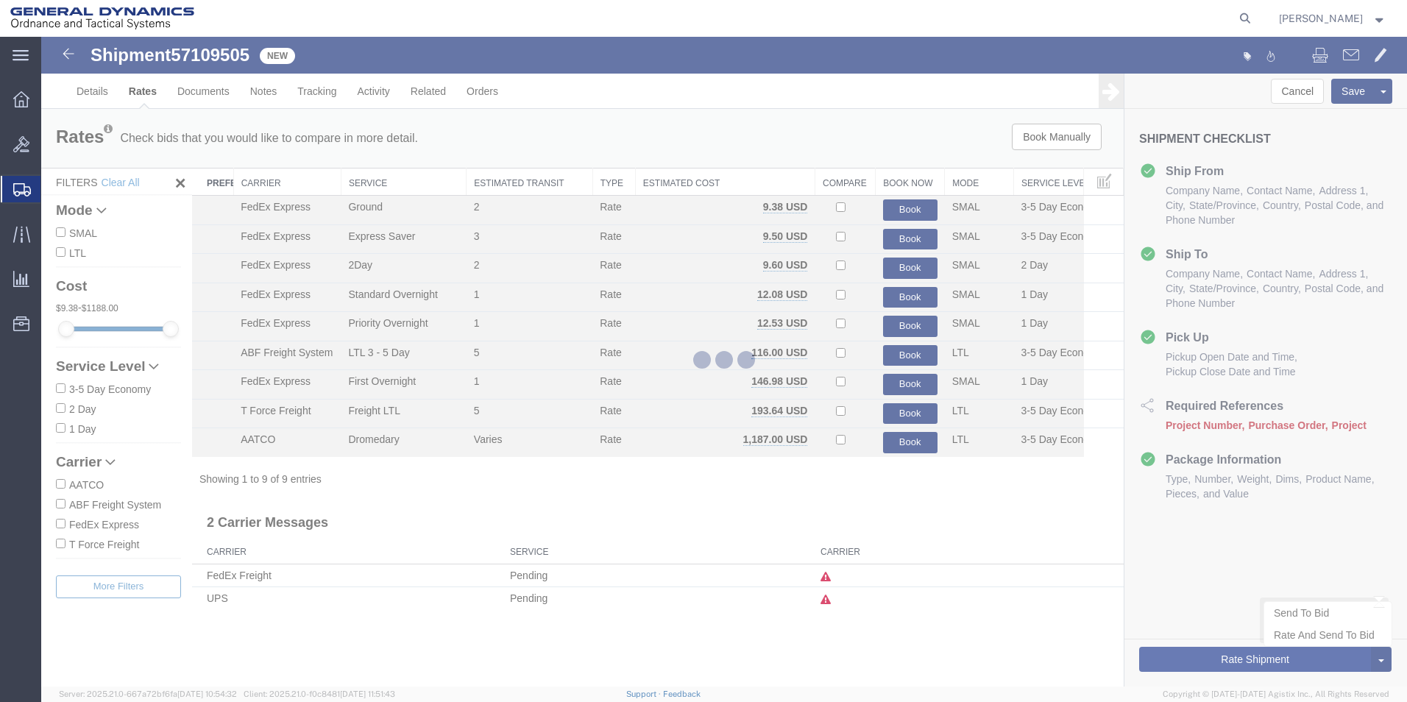
scroll to position [0, 0]
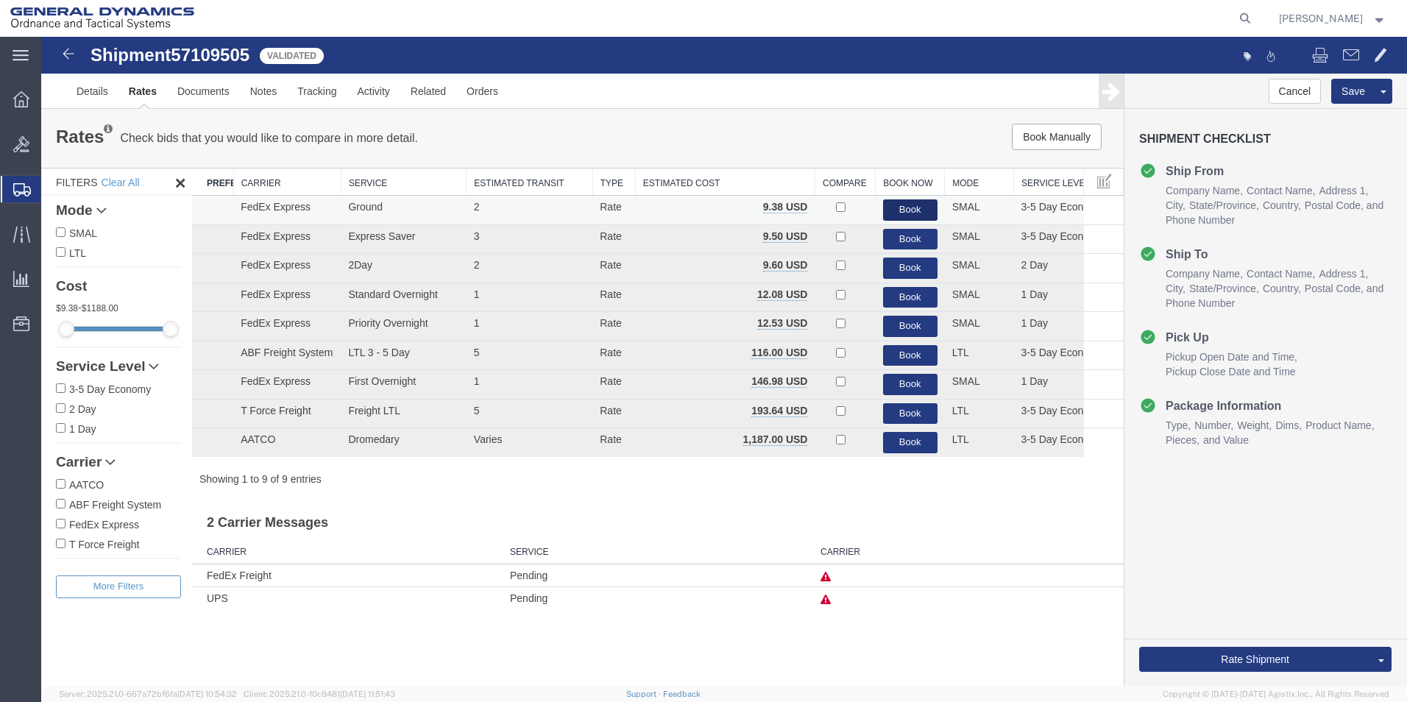
click at [907, 205] on button "Book" at bounding box center [910, 209] width 54 height 21
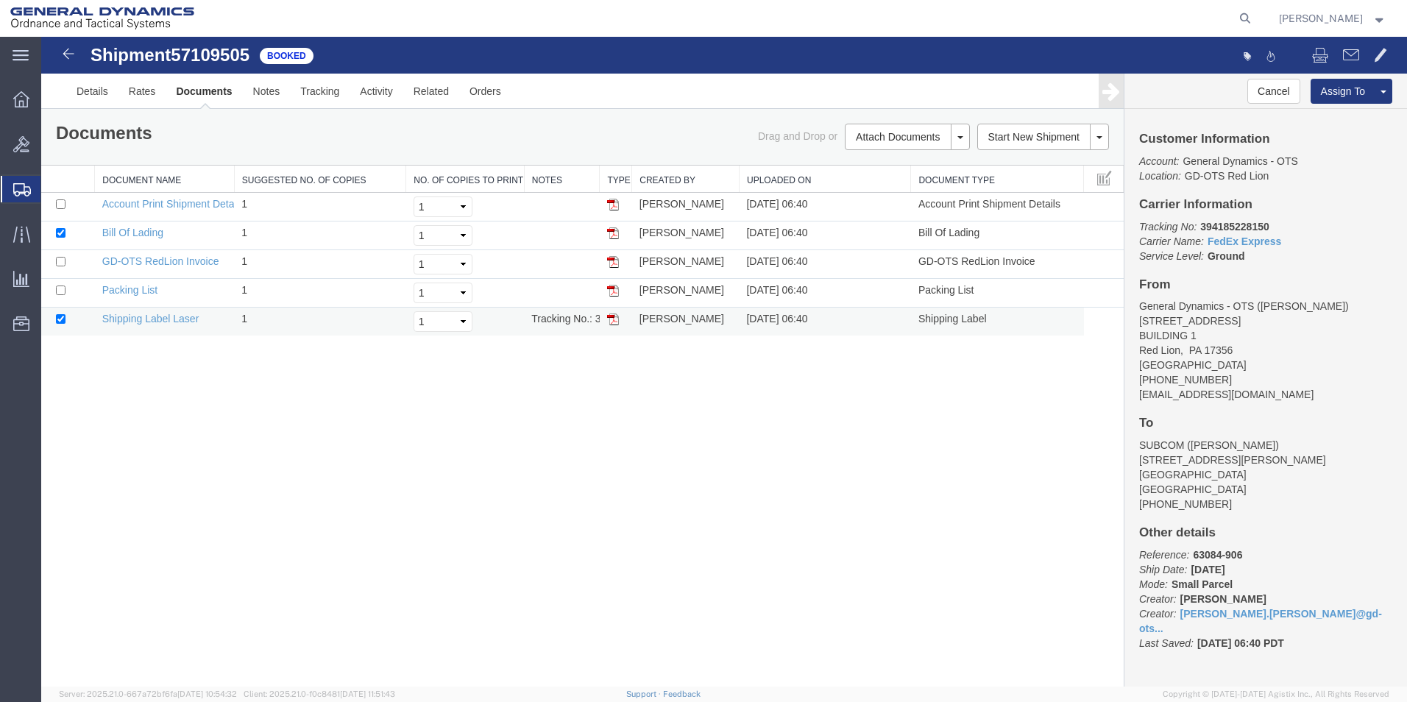
click at [615, 319] on img at bounding box center [613, 320] width 12 height 12
